Goal: Check status: Check status

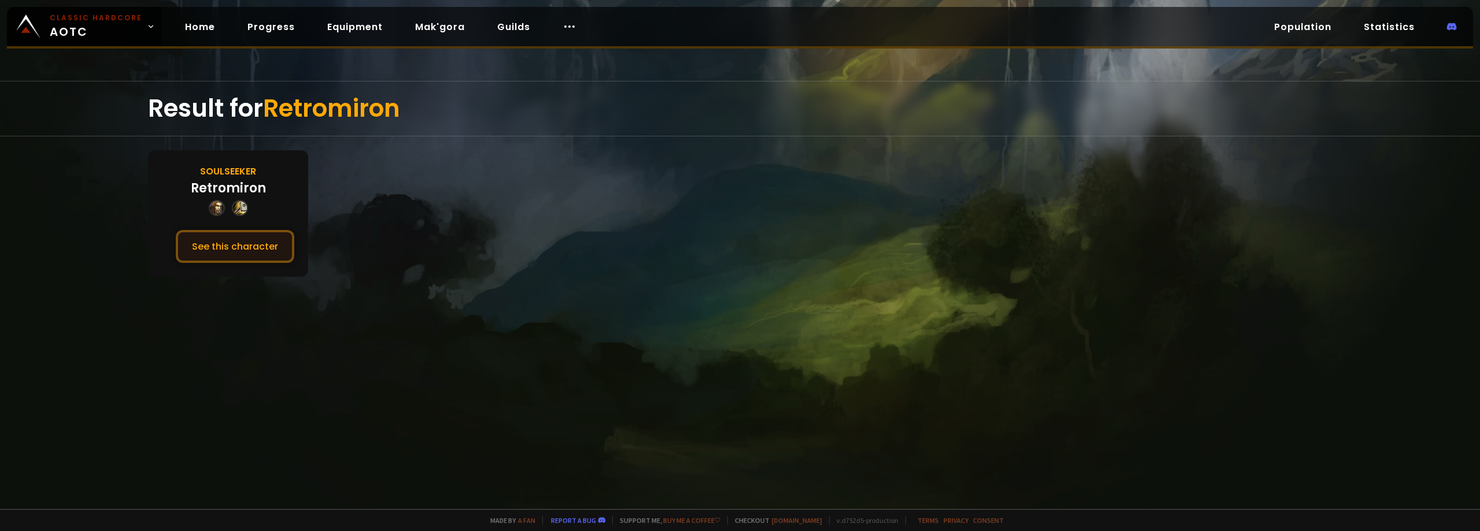
click at [257, 262] on button "See this character" at bounding box center [235, 246] width 119 height 33
